Goal: Transaction & Acquisition: Purchase product/service

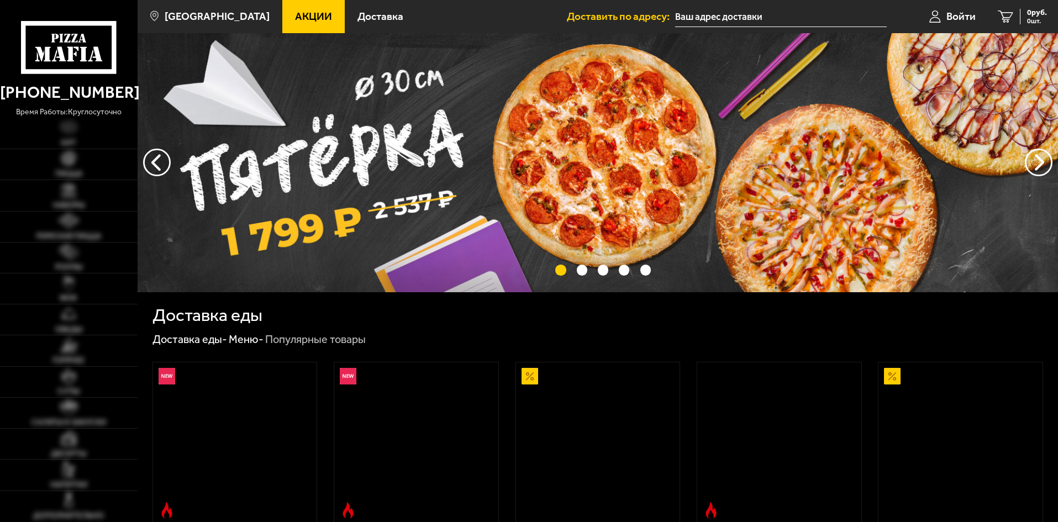
type input "[STREET_ADDRESS]"
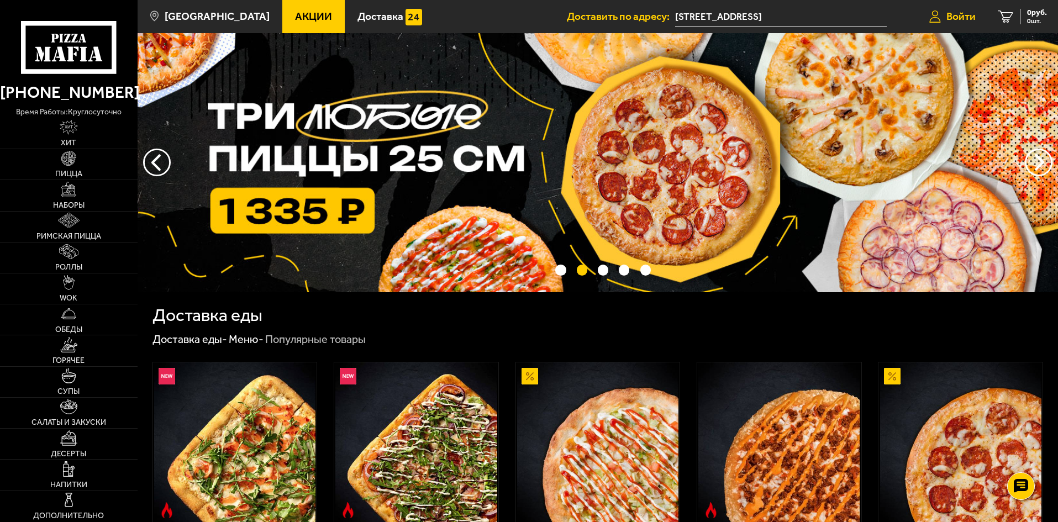
click at [956, 20] on span "Войти" at bounding box center [960, 16] width 29 height 10
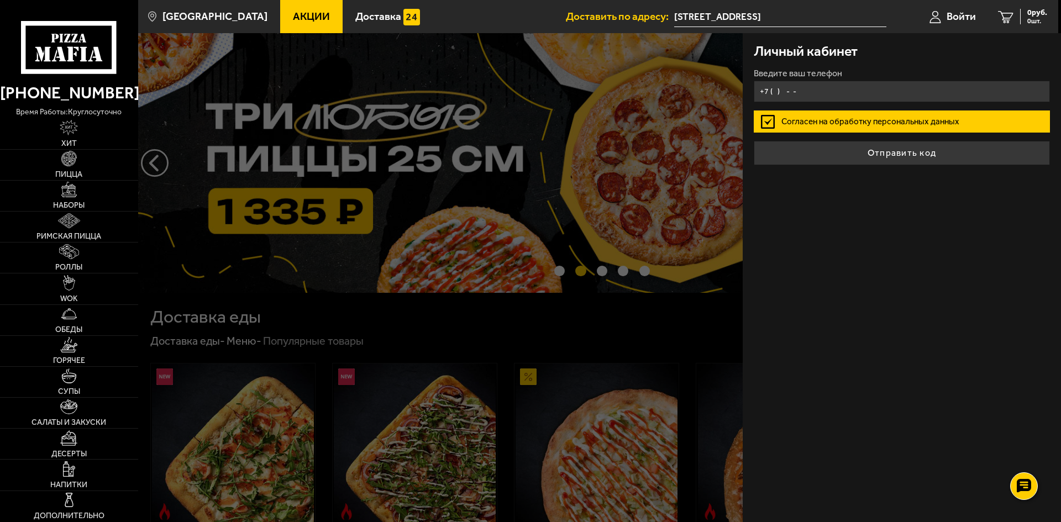
click at [814, 89] on input "+7 ( ) - -" at bounding box center [902, 92] width 296 height 22
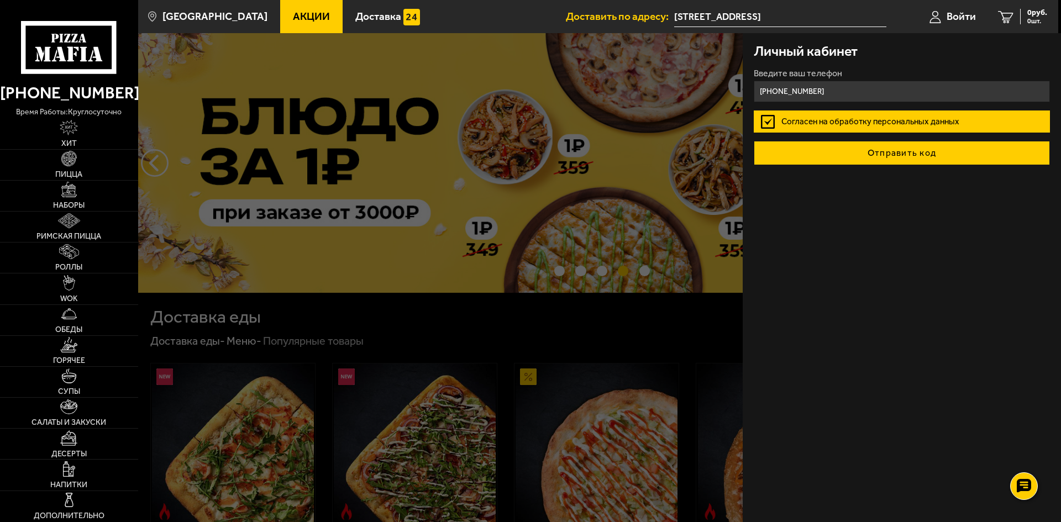
type input "[PHONE_NUMBER]"
click at [909, 159] on button "Отправить код" at bounding box center [902, 153] width 296 height 24
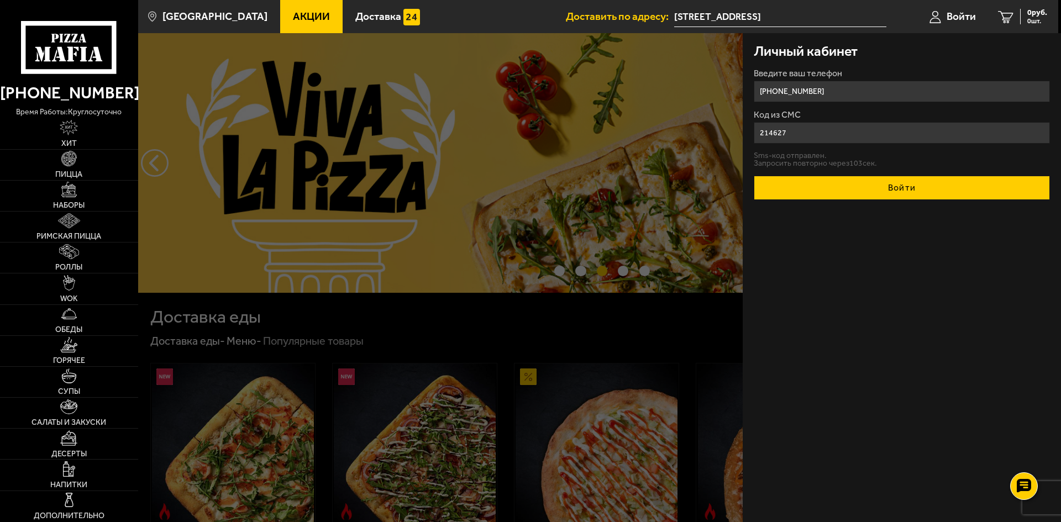
type input "214627"
click at [884, 196] on button "Войти" at bounding box center [902, 188] width 296 height 24
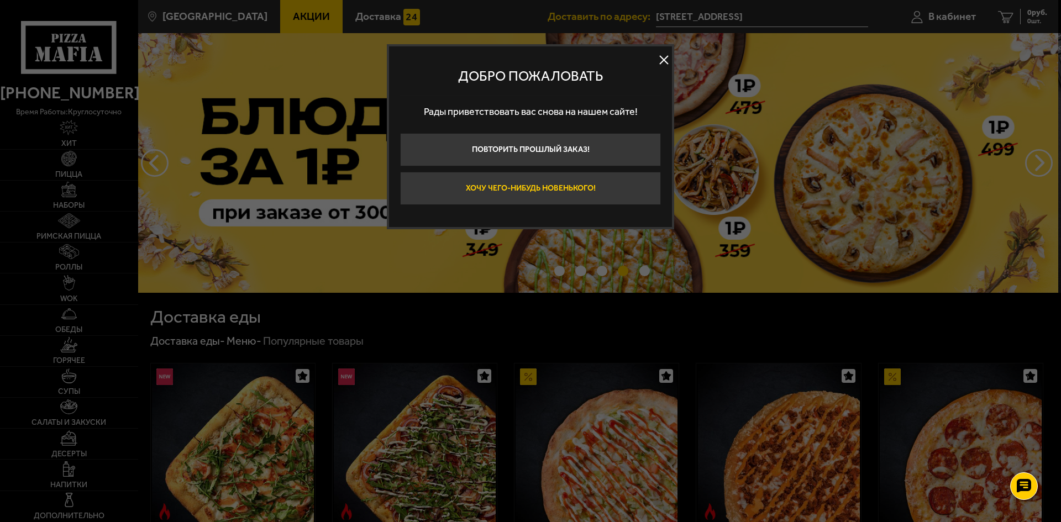
click at [504, 183] on button "Хочу чего-нибудь новенького!" at bounding box center [530, 188] width 261 height 33
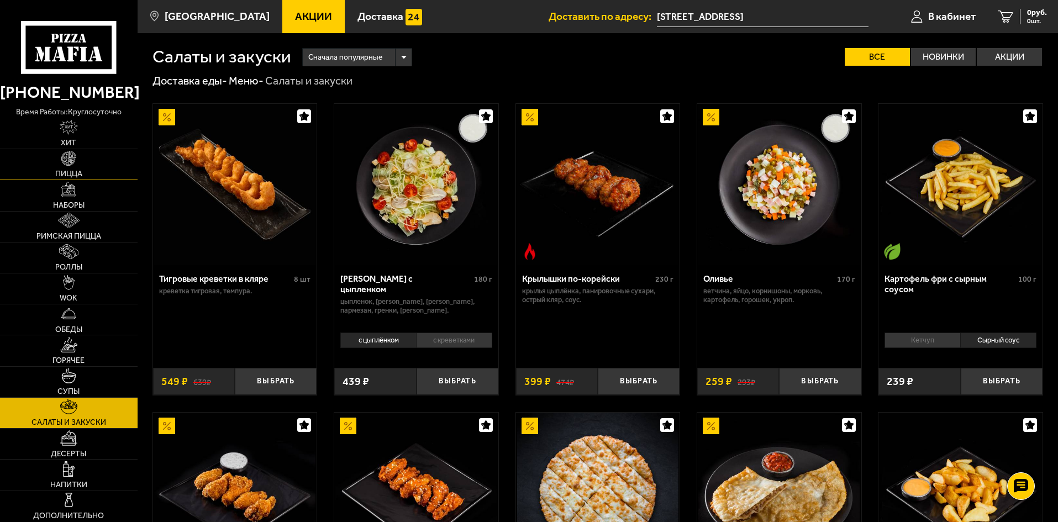
click at [70, 162] on img at bounding box center [68, 158] width 15 height 15
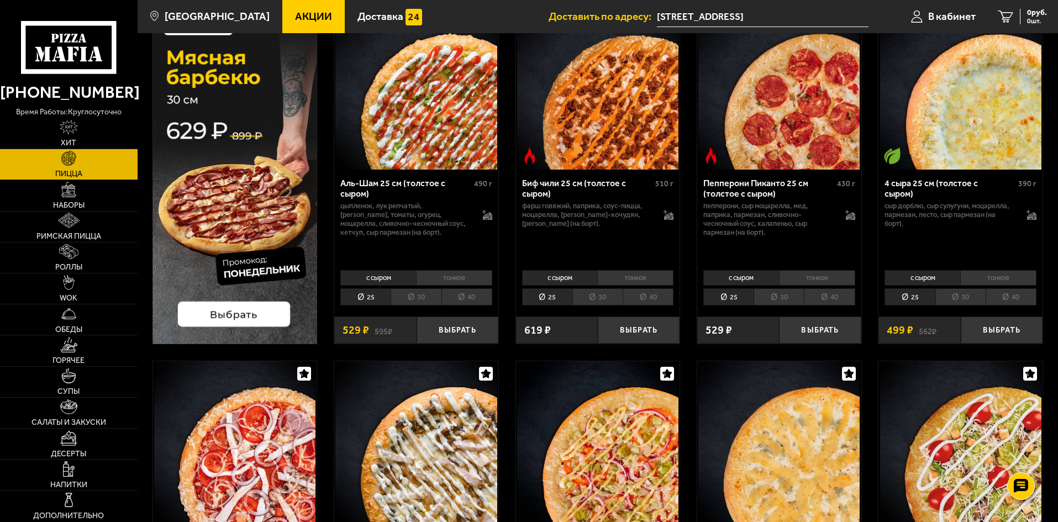
scroll to position [111, 0]
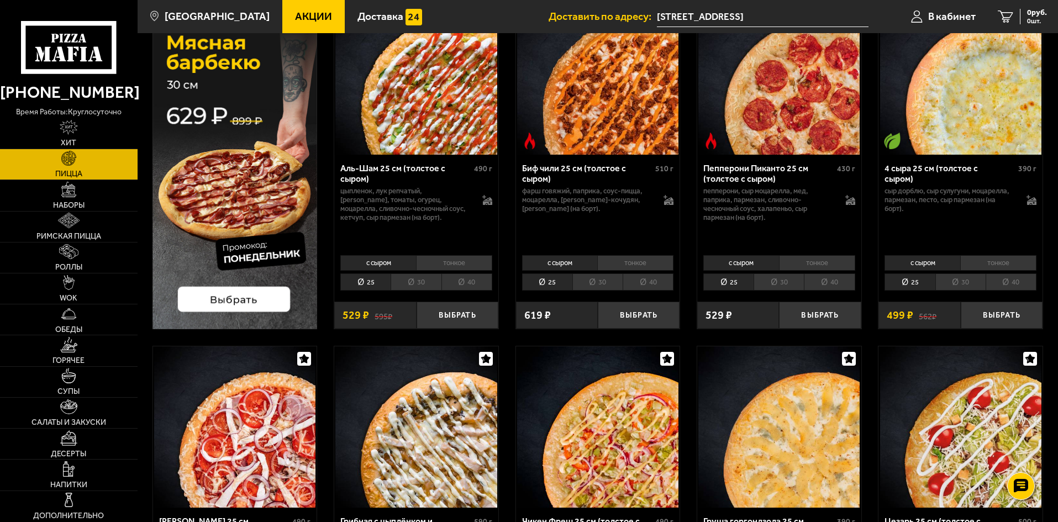
click at [963, 278] on li "30" at bounding box center [960, 282] width 50 height 17
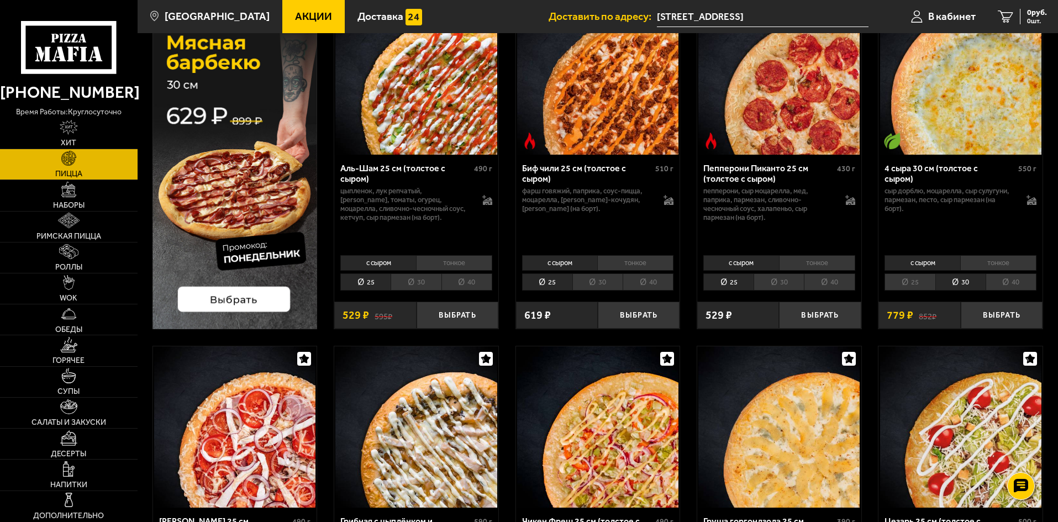
click at [936, 262] on li "с сыром" at bounding box center [923, 262] width 76 height 15
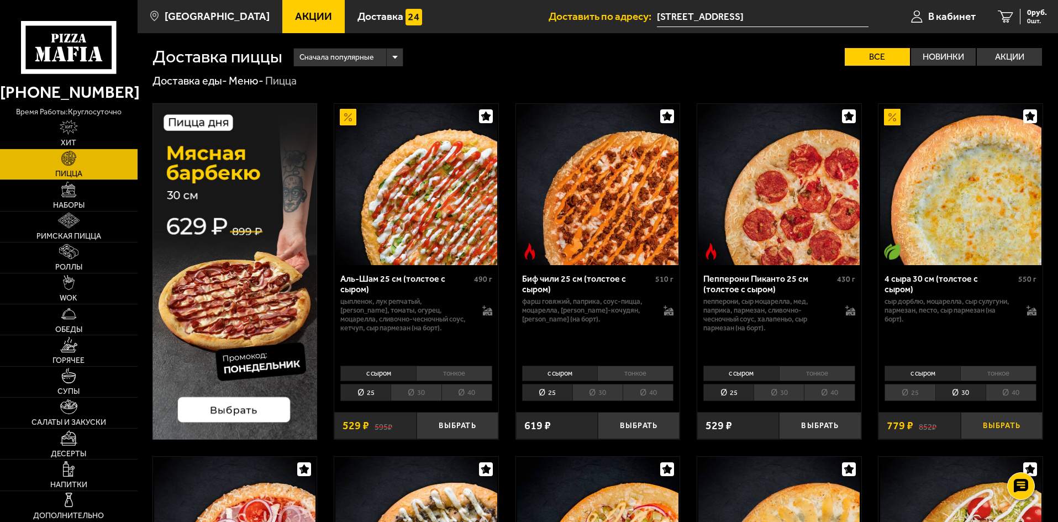
click at [1001, 424] on button "Выбрать" at bounding box center [1002, 425] width 82 height 27
click at [772, 202] on img at bounding box center [778, 184] width 161 height 161
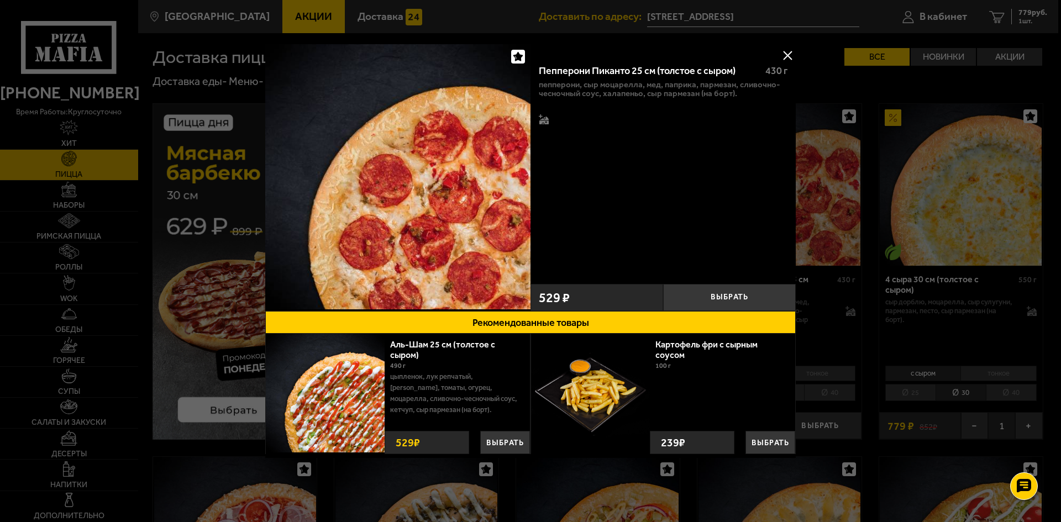
click at [923, 211] on div at bounding box center [530, 261] width 1061 height 522
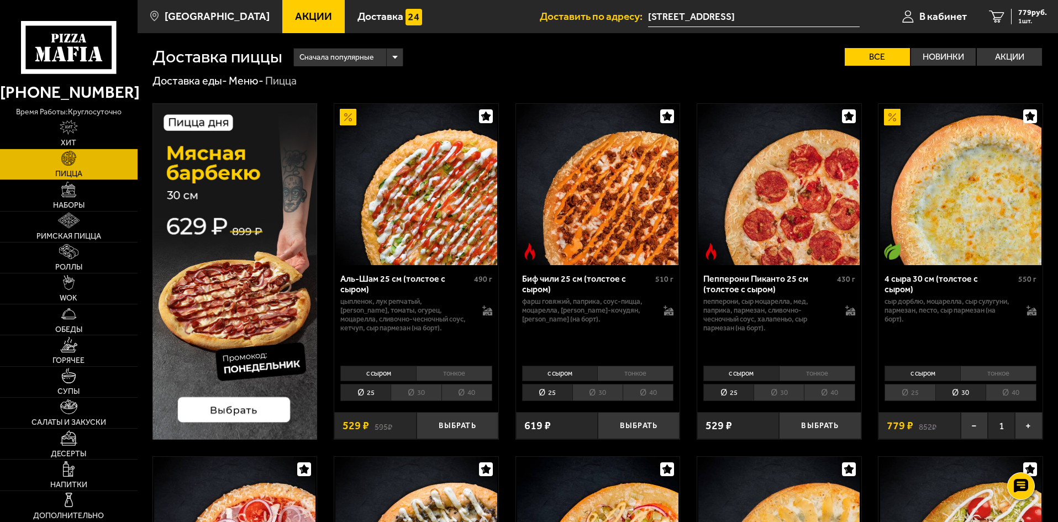
click at [758, 212] on img at bounding box center [778, 184] width 161 height 161
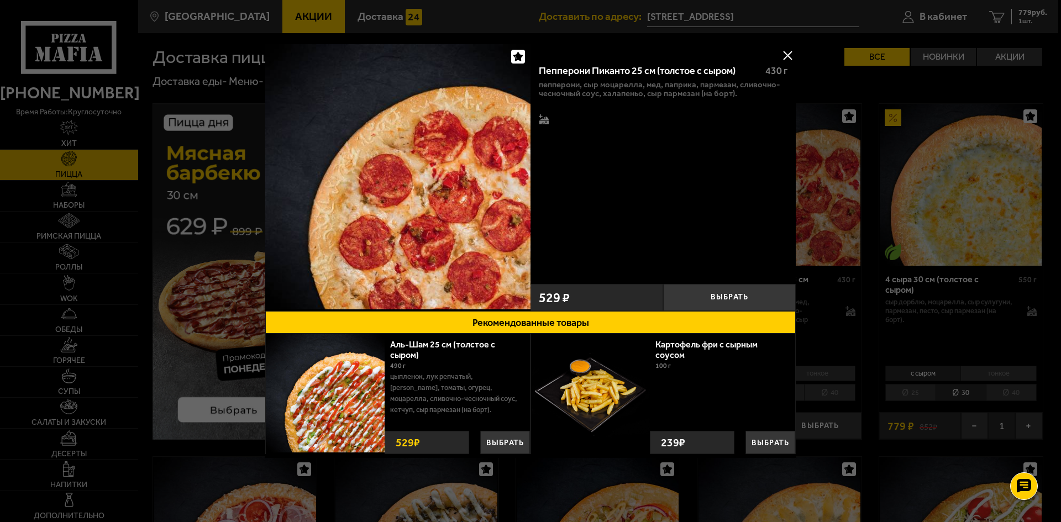
click at [907, 214] on div at bounding box center [530, 261] width 1061 height 522
